Goal: Communication & Community: Answer question/provide support

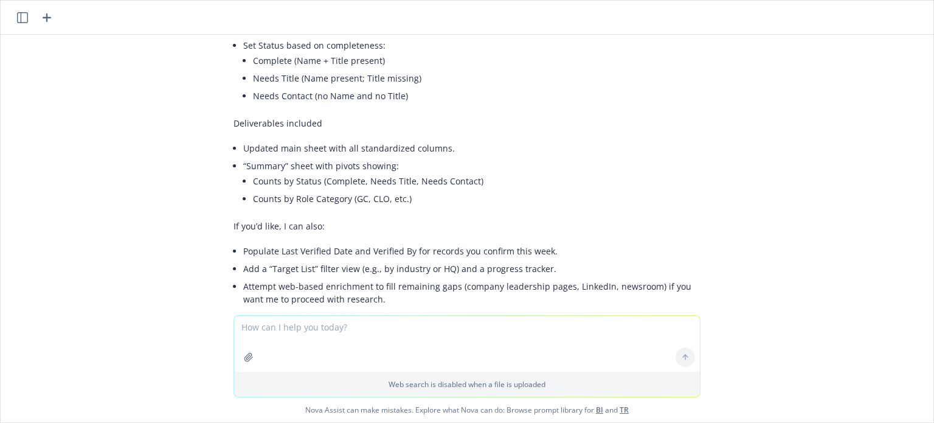
scroll to position [2270, 0]
